Goal: Transaction & Acquisition: Purchase product/service

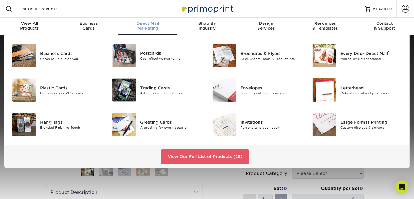
scroll to position [0, 0]
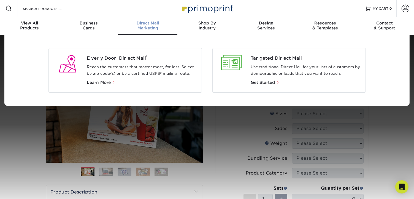
click at [142, 24] on span "Direct Mail" at bounding box center [147, 23] width 59 height 5
click at [101, 81] on span "Learn More" at bounding box center [99, 82] width 24 height 5
click at [113, 81] on span at bounding box center [114, 83] width 4 height 4
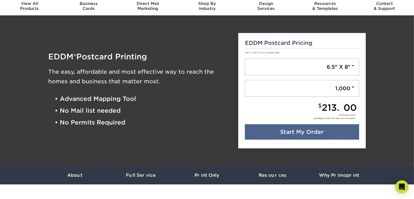
scroll to position [28, 0]
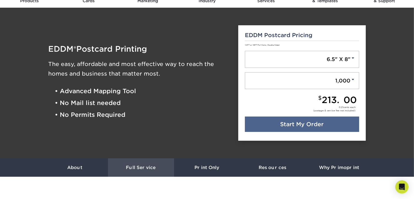
click at [137, 166] on h3 "Full Service" at bounding box center [141, 167] width 66 height 5
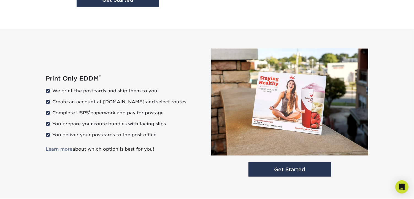
scroll to position [712, 0]
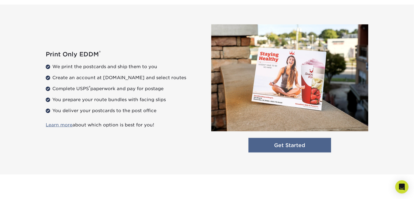
click at [281, 145] on link "Get Started" at bounding box center [289, 145] width 83 height 15
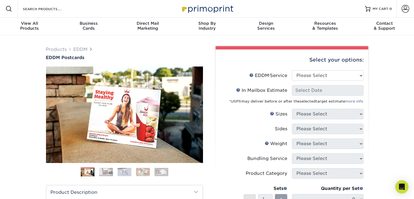
drag, startPoint x: 122, startPoint y: 97, endPoint x: 122, endPoint y: 93, distance: 3.7
